Goal: Transaction & Acquisition: Book appointment/travel/reservation

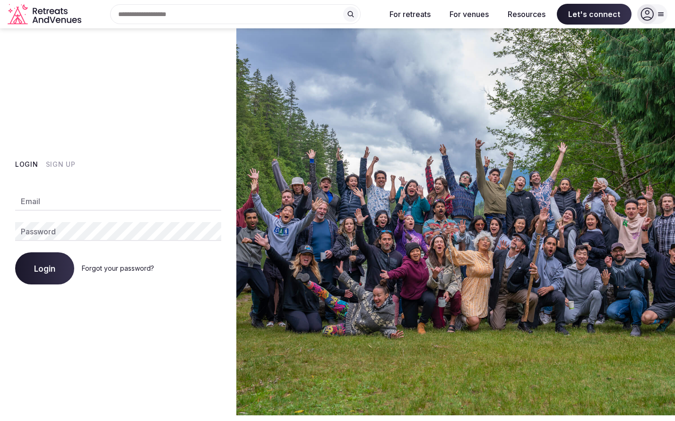
type input "**********"
click at [61, 270] on button "Login" at bounding box center [44, 268] width 59 height 32
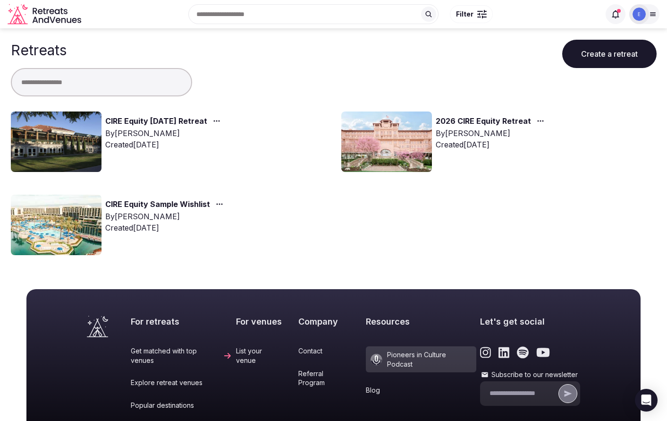
click at [125, 116] on link "CIRE Equity February 2026 Retreat" at bounding box center [156, 121] width 102 height 12
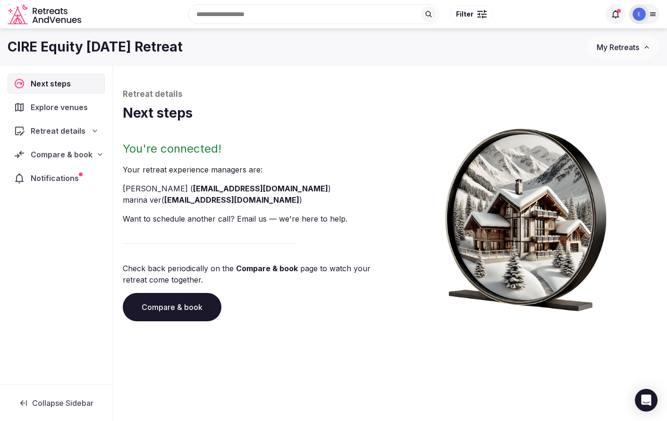
click at [46, 114] on div "Explore venues" at bounding box center [56, 107] width 97 height 20
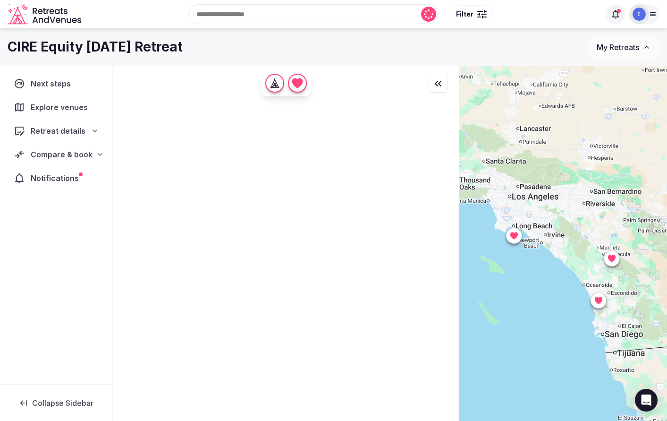
click at [51, 132] on span "Retreat details" at bounding box center [58, 130] width 55 height 11
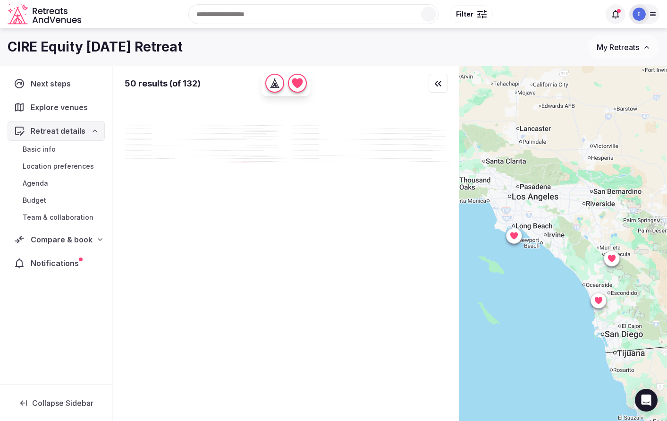
click at [69, 239] on span "Compare & book" at bounding box center [62, 239] width 62 height 11
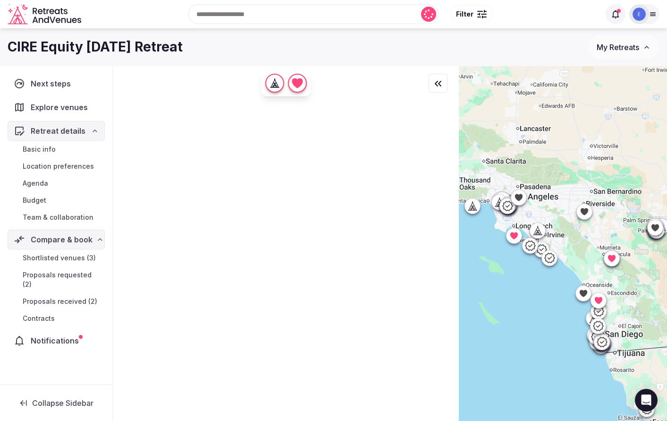
click at [62, 261] on span "Shortlisted venues (3)" at bounding box center [59, 257] width 73 height 9
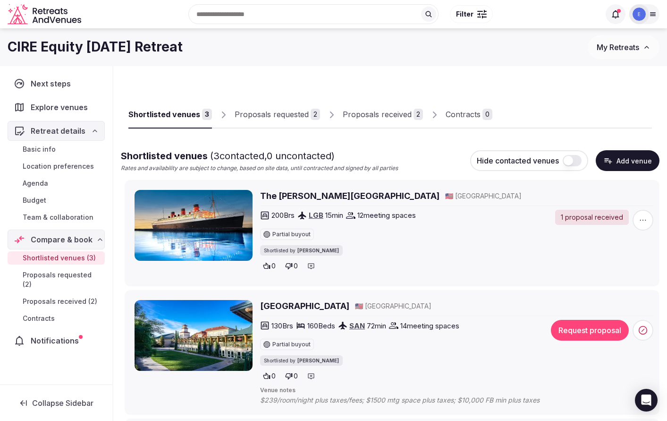
click at [578, 219] on div "1 proposal received" at bounding box center [592, 217] width 74 height 15
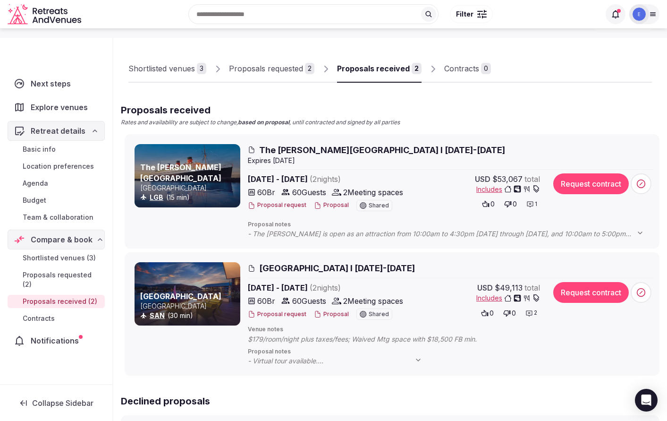
scroll to position [47, 0]
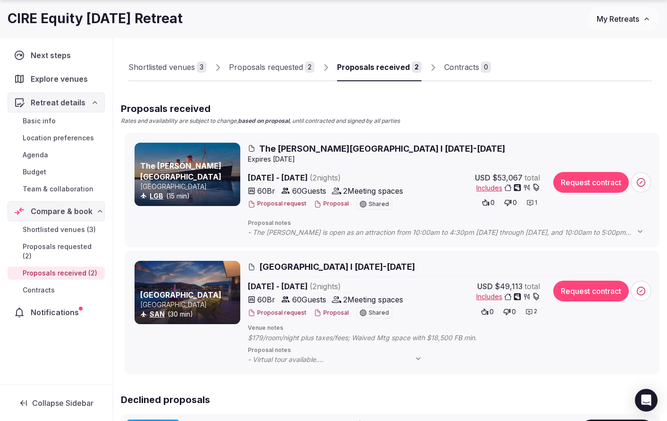
click at [177, 166] on div at bounding box center [188, 174] width 106 height 63
click at [183, 179] on link "The [PERSON_NAME][GEOGRAPHIC_DATA]" at bounding box center [180, 171] width 81 height 20
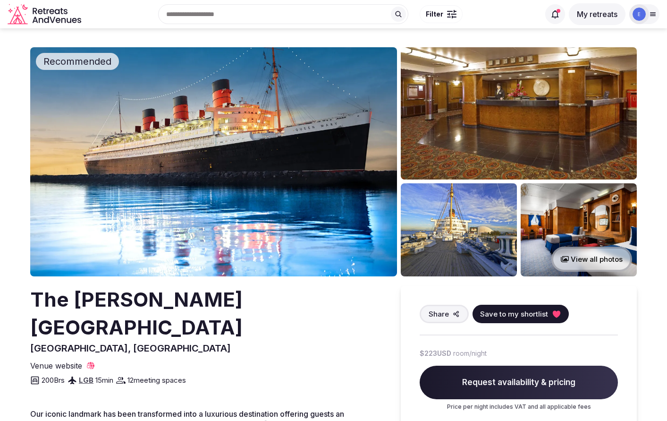
click at [470, 253] on img at bounding box center [459, 229] width 116 height 93
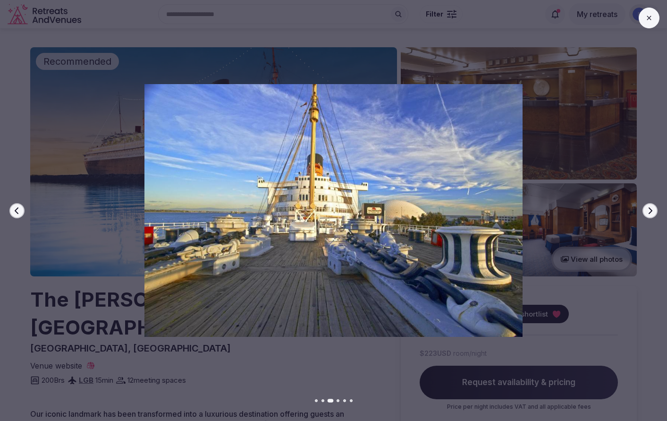
click at [645, 209] on button "Next slide" at bounding box center [650, 210] width 15 height 15
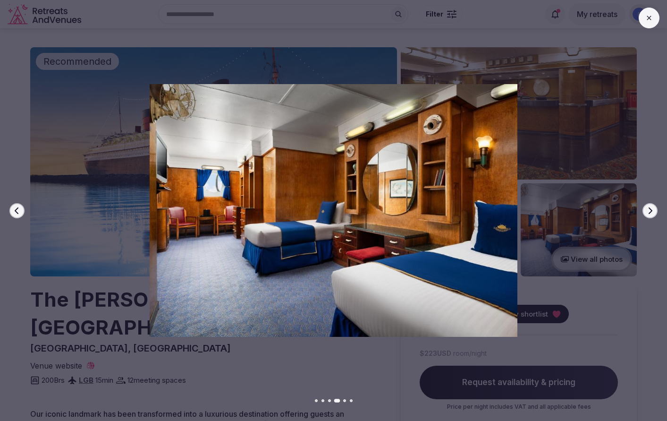
click at [649, 211] on icon "button" at bounding box center [651, 211] width 8 height 8
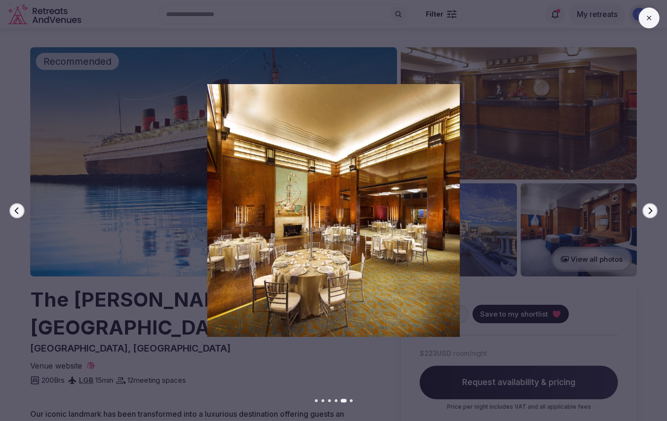
click at [649, 211] on icon "button" at bounding box center [651, 211] width 8 height 8
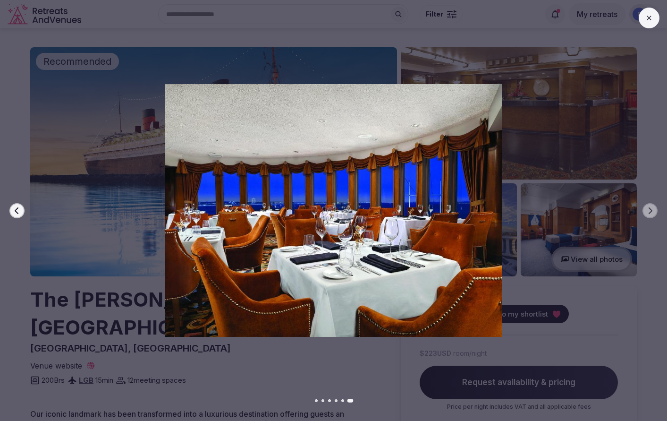
click at [646, 19] on icon at bounding box center [650, 18] width 8 height 8
